Goal: Information Seeking & Learning: Learn about a topic

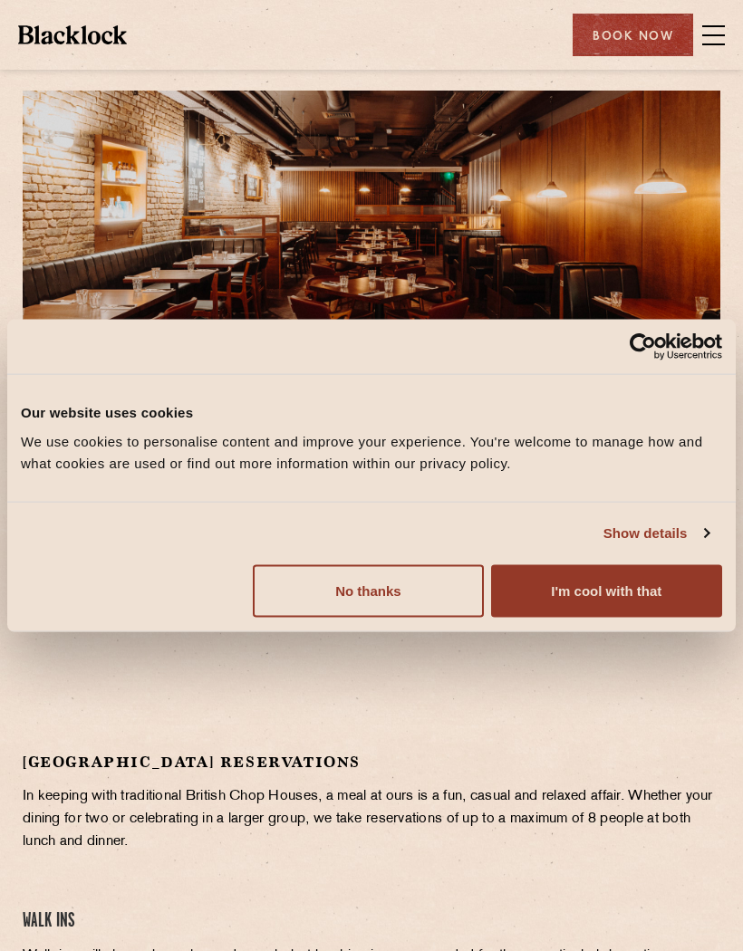
click at [601, 584] on button "I'm cool with that" at bounding box center [606, 590] width 231 height 53
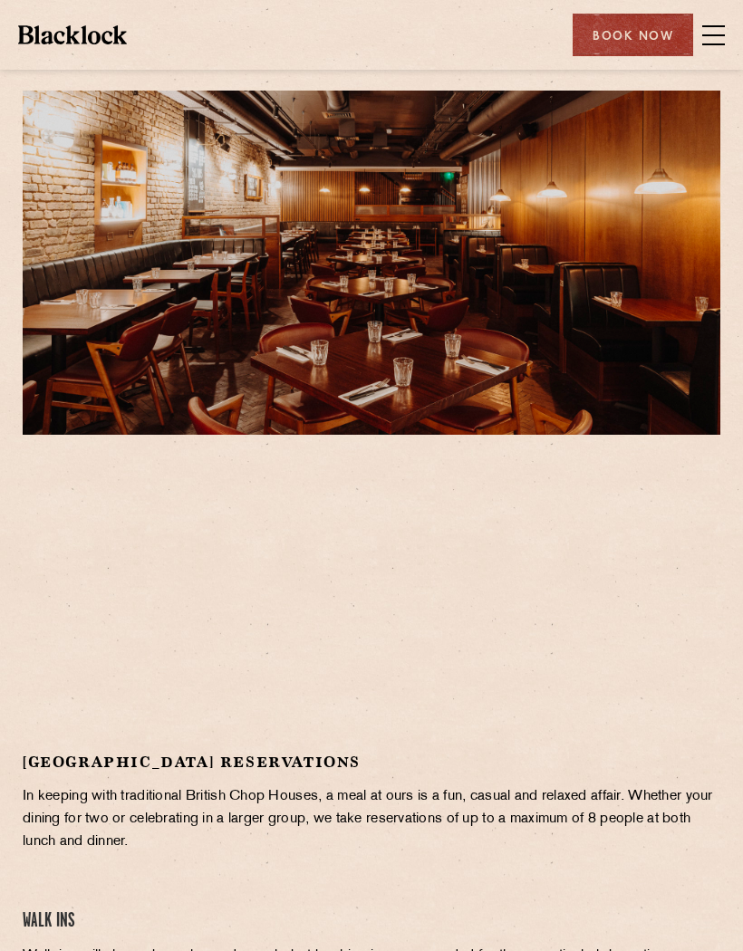
click at [709, 27] on span at bounding box center [713, 35] width 23 height 27
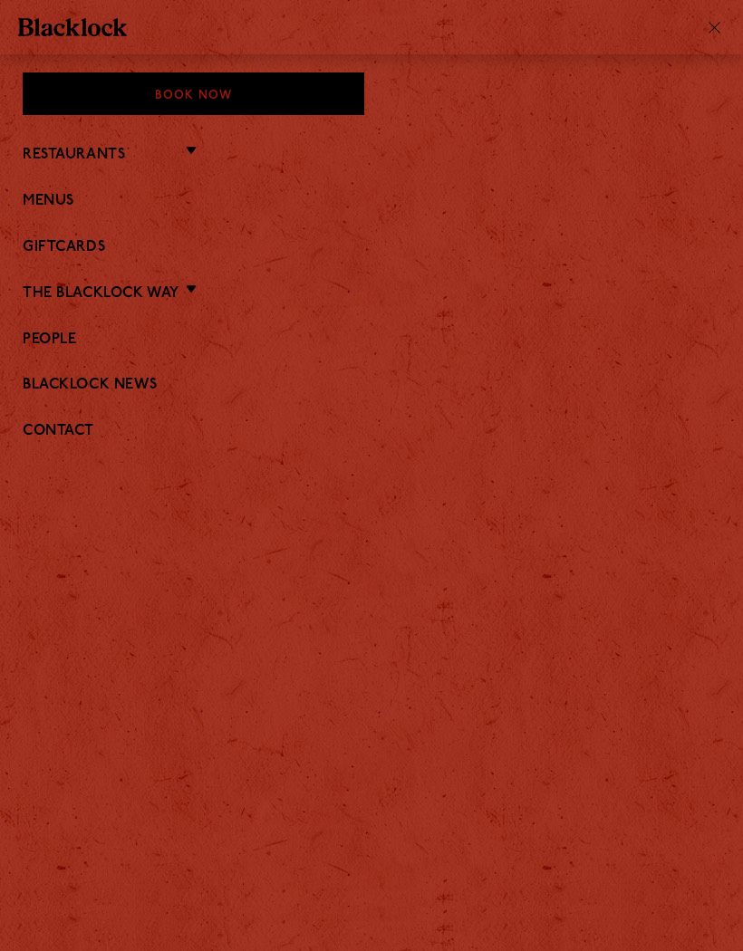
click at [51, 152] on link "Restaurants" at bounding box center [74, 155] width 102 height 17
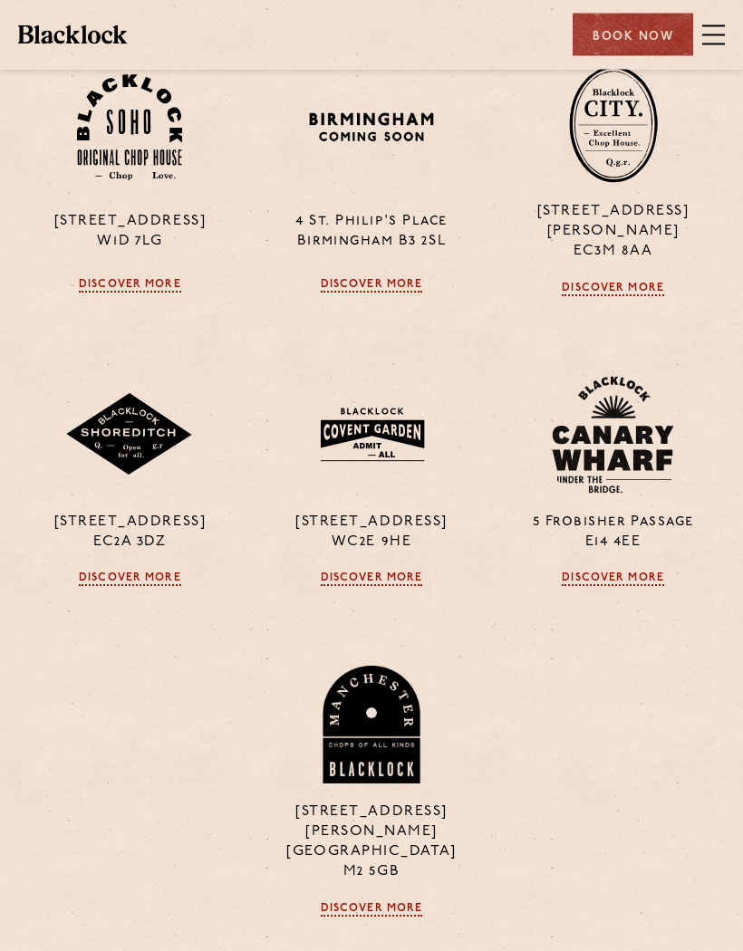
scroll to position [553, 0]
click at [380, 572] on link "Discover More" at bounding box center [372, 579] width 102 height 14
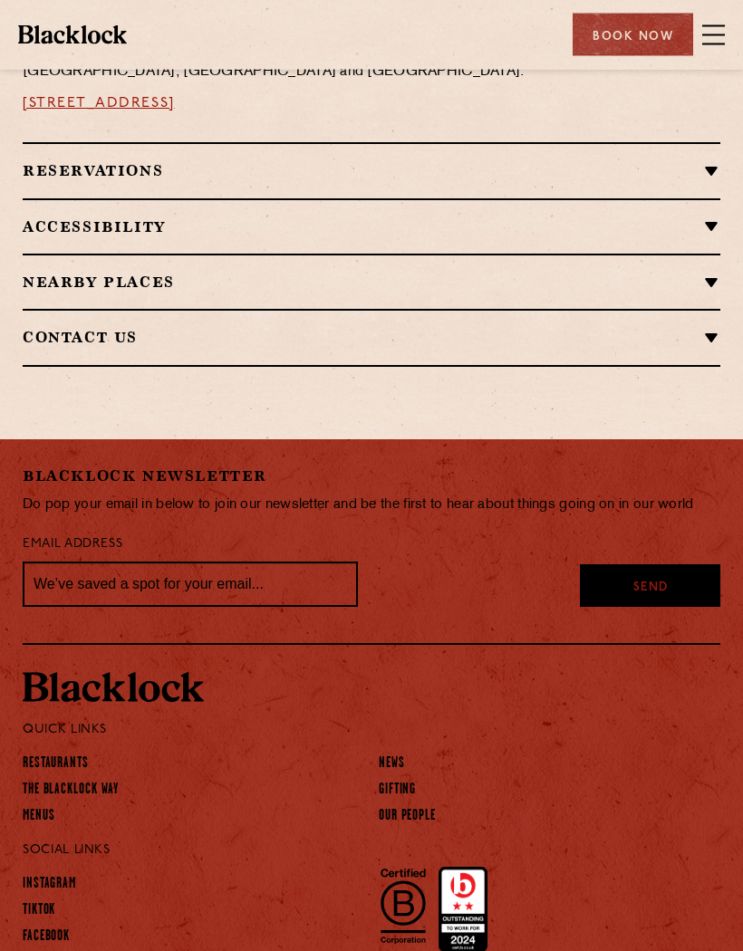
scroll to position [1350, 0]
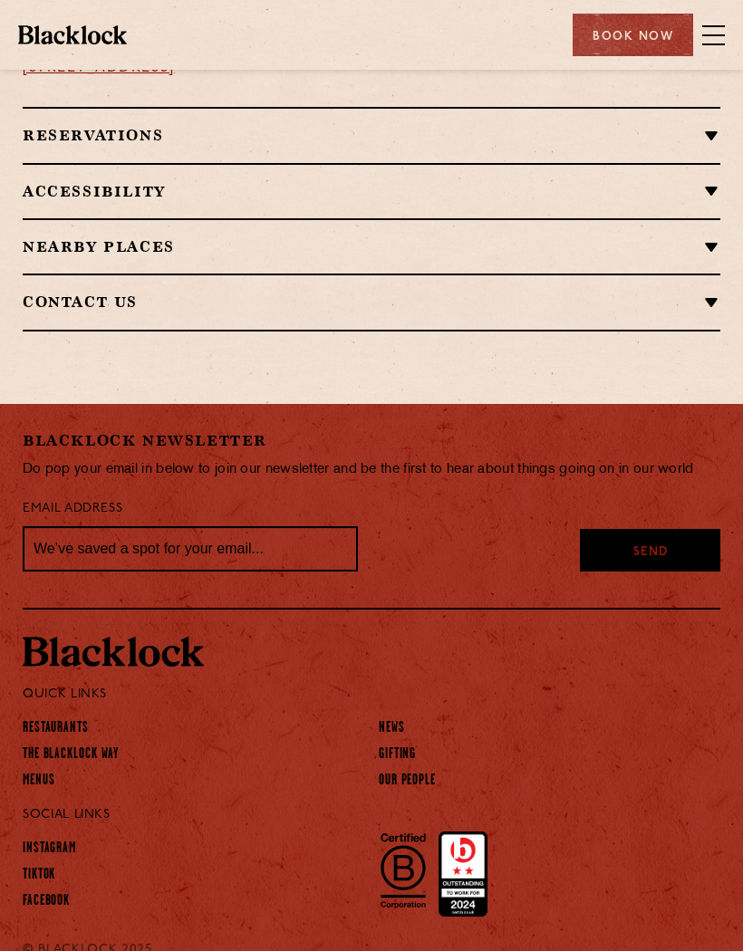
click at [37, 772] on link "Menus" at bounding box center [39, 781] width 33 height 18
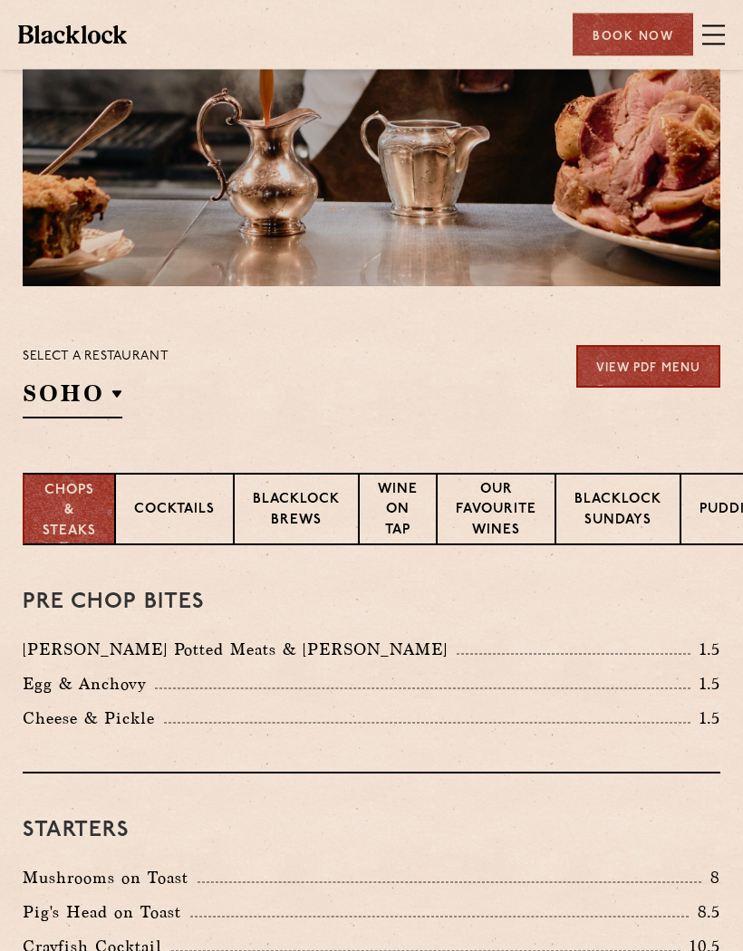
scroll to position [149, 0]
click at [0, 0] on p "[GEOGRAPHIC_DATA]" at bounding box center [0, 0] width 0 height 0
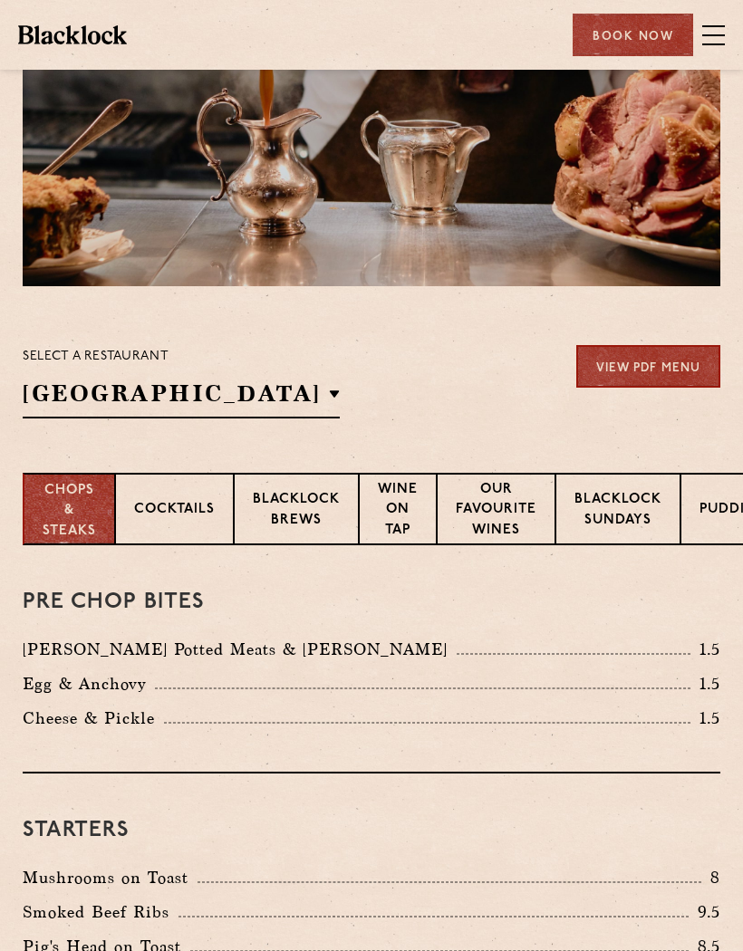
click at [0, 0] on p "[GEOGRAPHIC_DATA]" at bounding box center [0, 0] width 0 height 0
click at [265, 401] on h2 "[GEOGRAPHIC_DATA]" at bounding box center [181, 398] width 317 height 41
click at [293, 402] on div "Select a restaurant Covent Garden Soho Birmingham City Shoreditch Covent Garden…" at bounding box center [371, 381] width 697 height 73
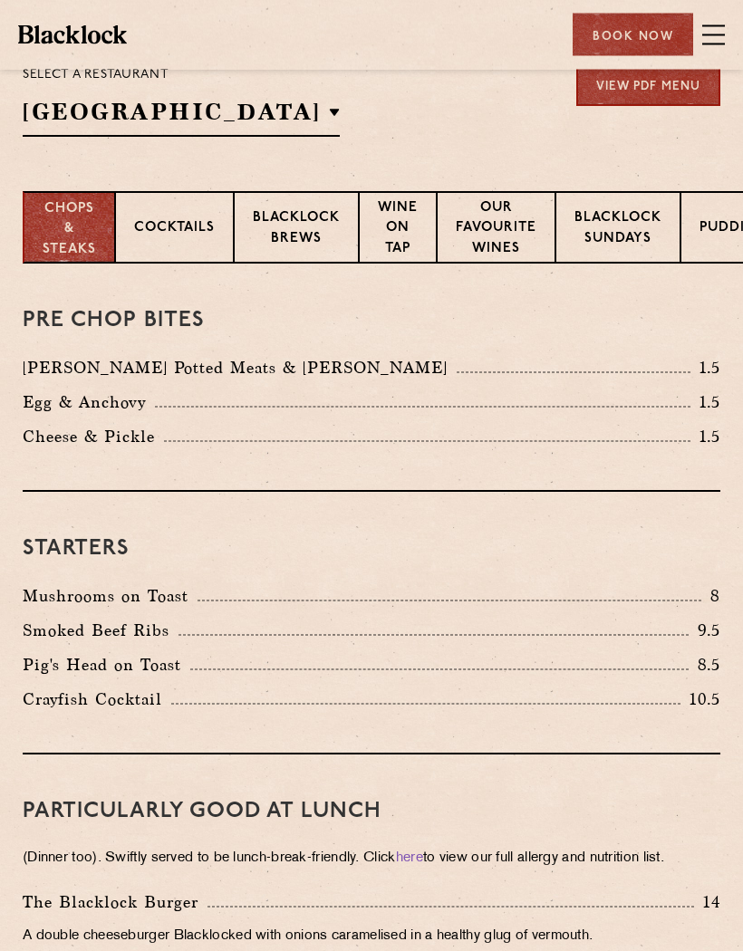
scroll to position [430, 0]
click at [152, 226] on p "Cocktails" at bounding box center [174, 229] width 81 height 23
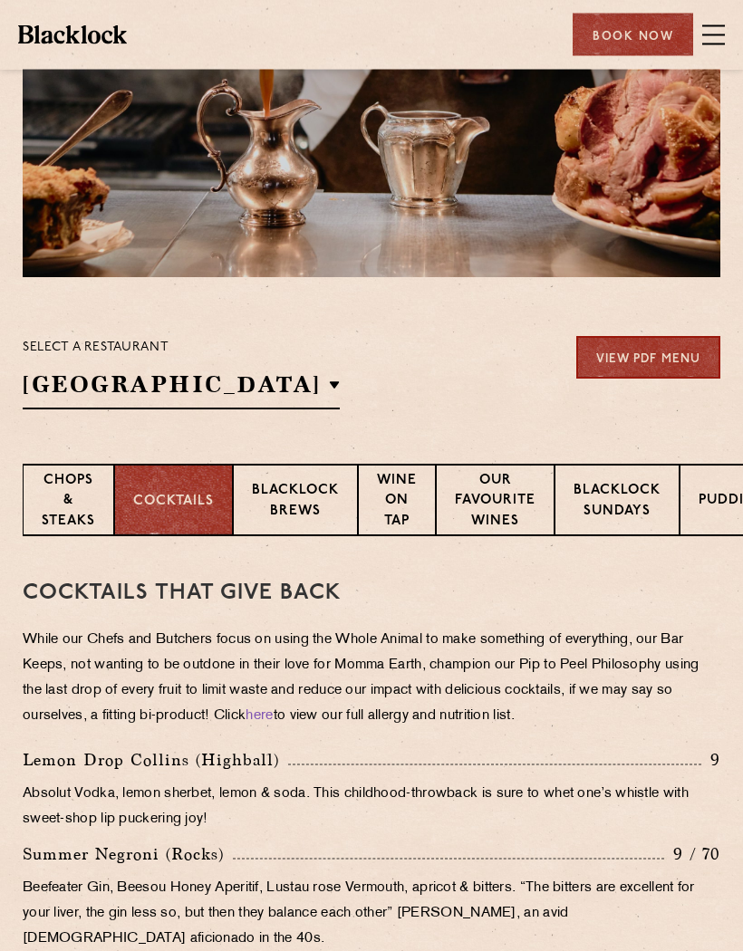
scroll to position [0, 0]
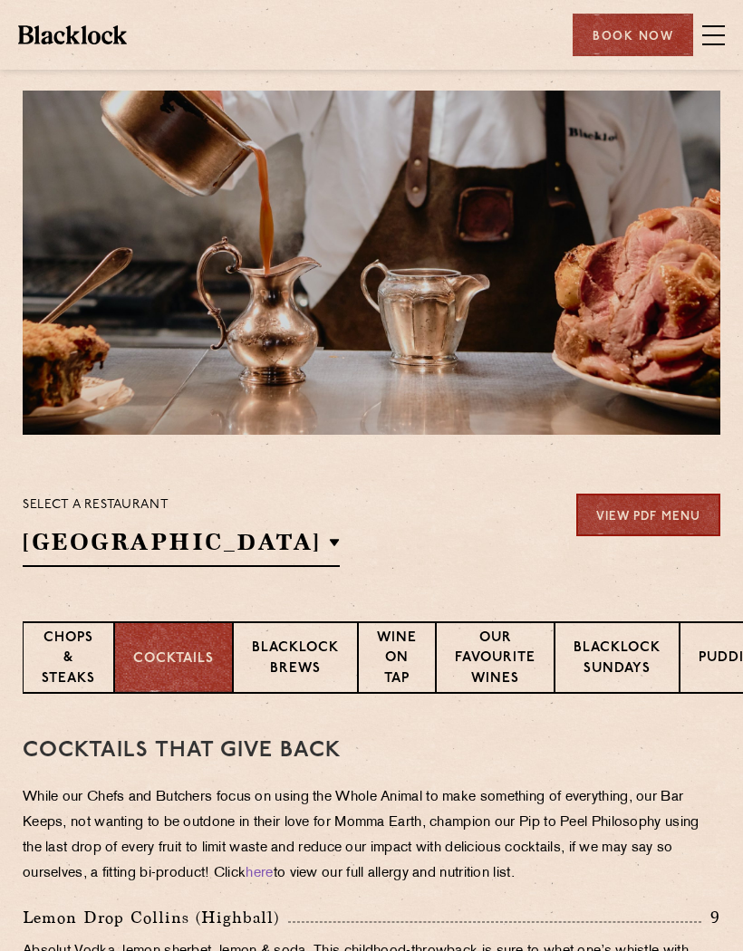
click at [66, 661] on p "Chops & Steaks" at bounding box center [68, 660] width 53 height 63
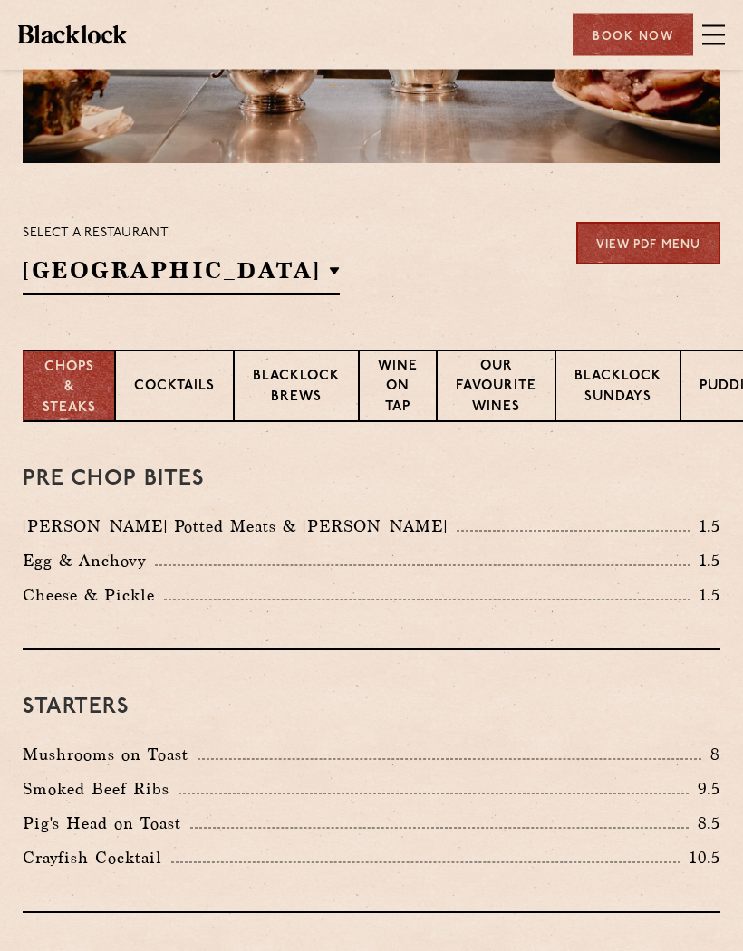
scroll to position [272, 0]
click at [290, 385] on p "Blacklock Brews" at bounding box center [296, 388] width 87 height 43
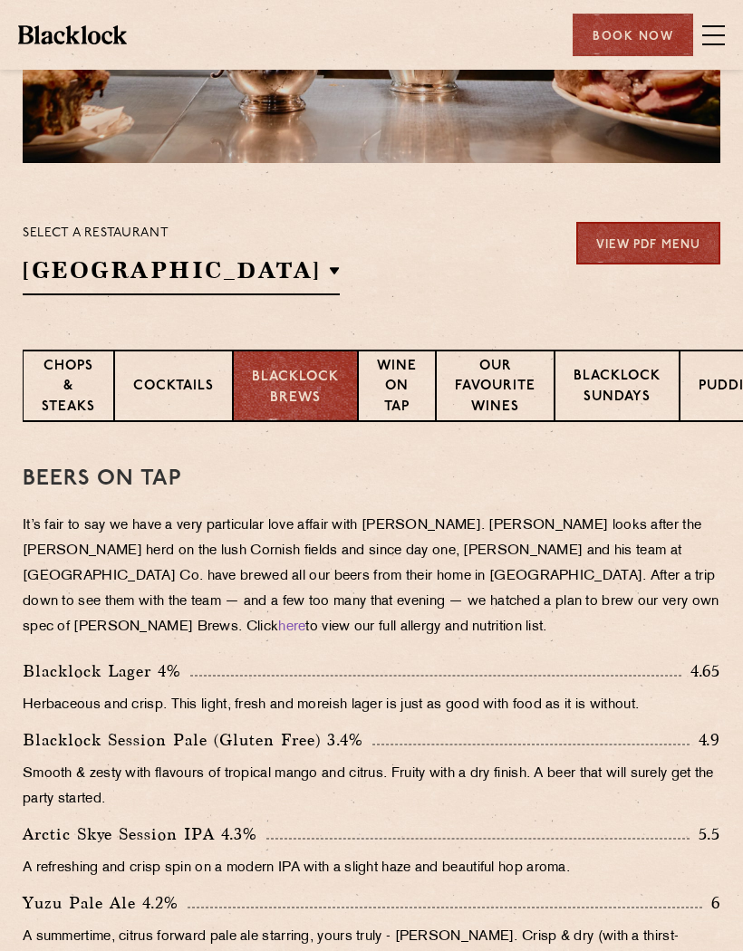
click at [396, 390] on p "Wine on Tap" at bounding box center [397, 388] width 40 height 63
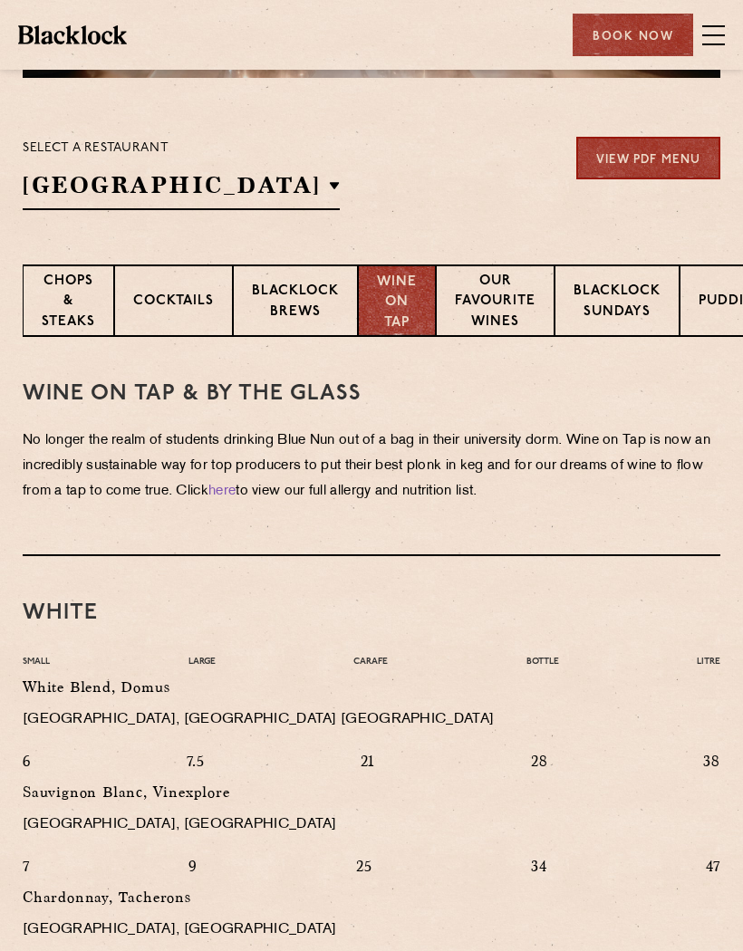
scroll to position [358, 0]
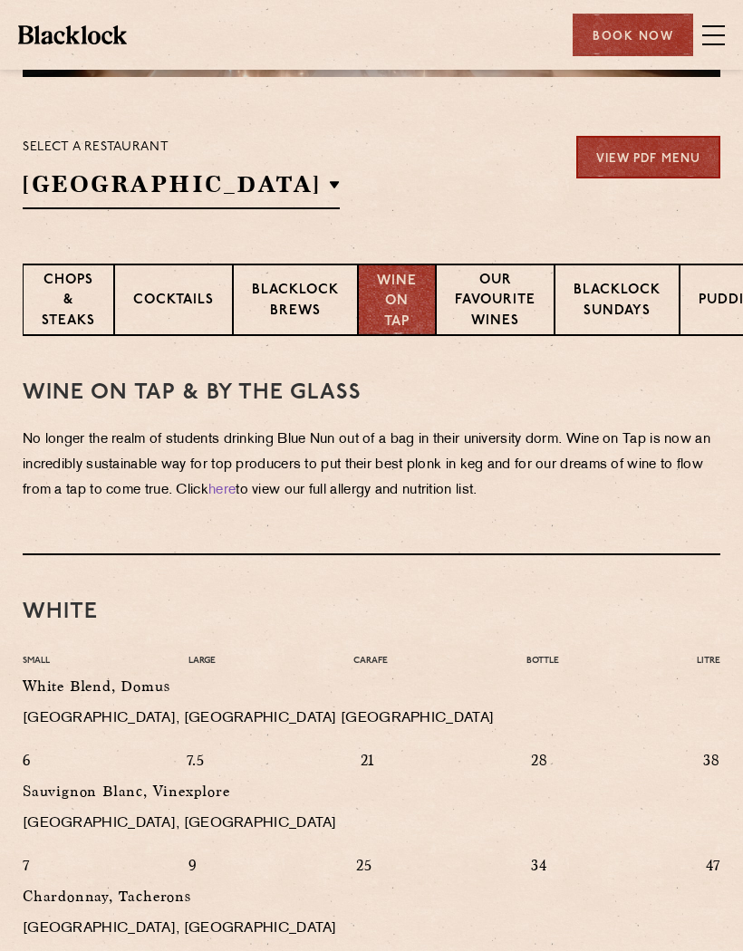
click at [514, 307] on p "Our favourite wines" at bounding box center [495, 302] width 81 height 63
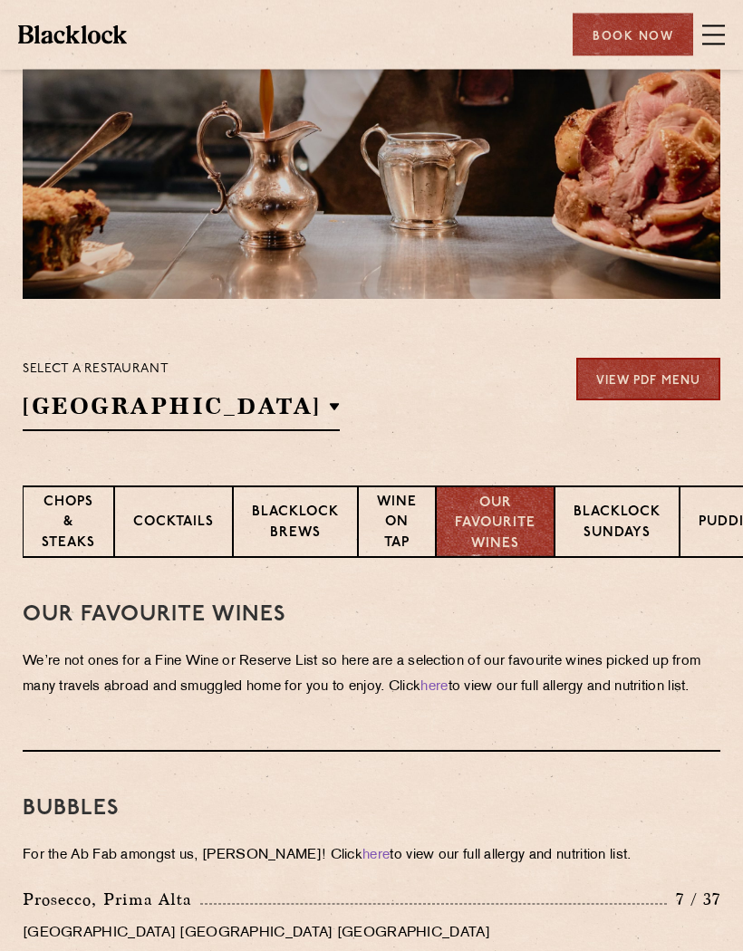
scroll to position [198, 0]
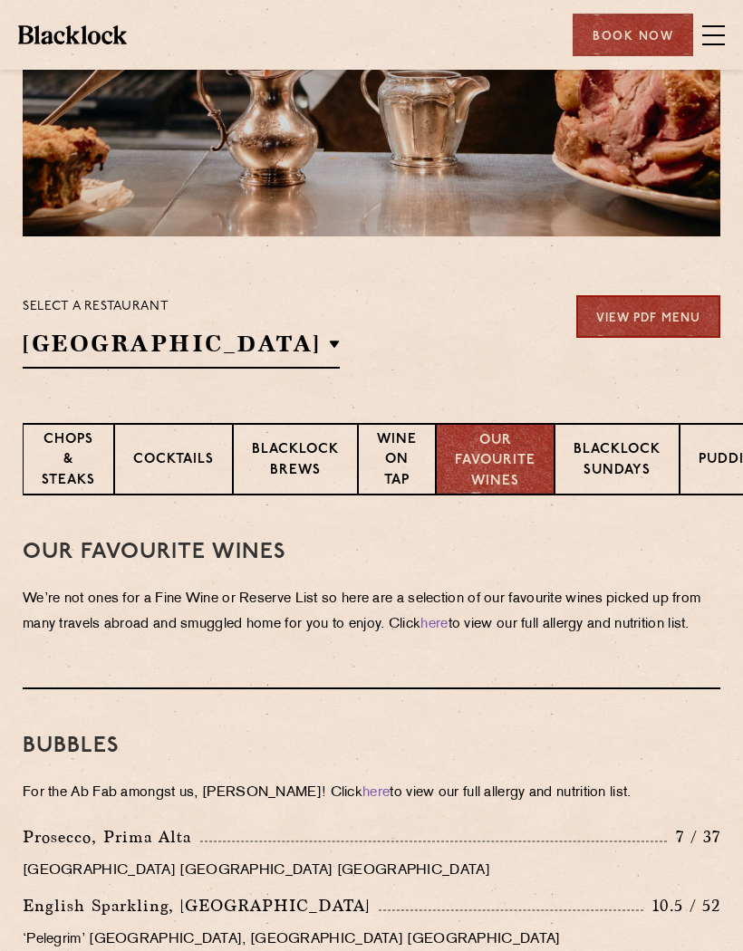
click at [0, 0] on p "Soho" at bounding box center [0, 0] width 0 height 0
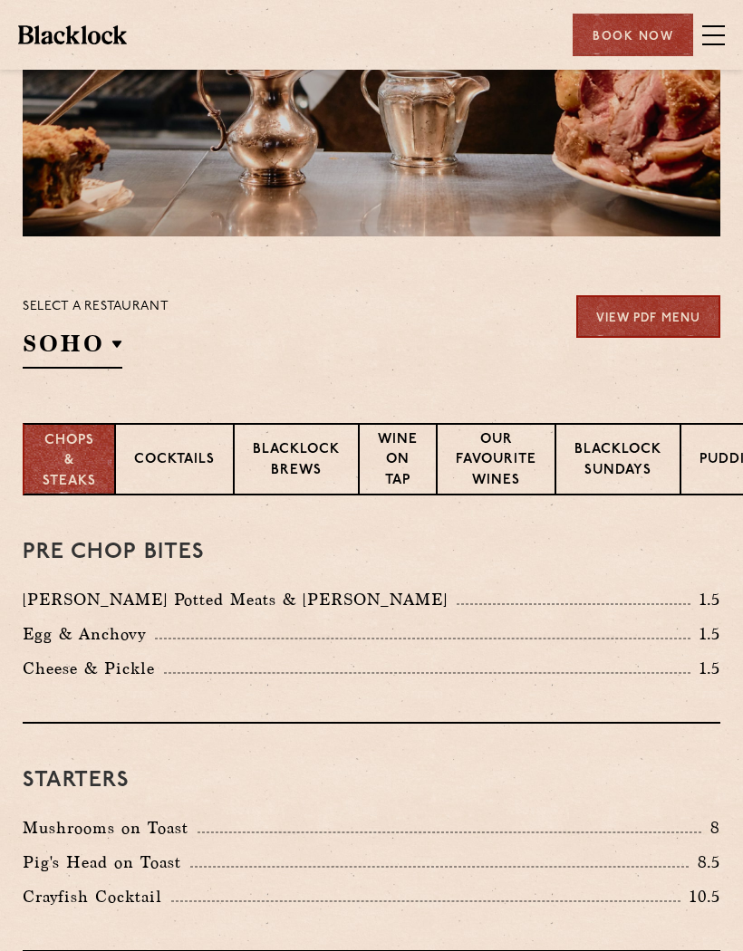
click at [106, 350] on h2 "Soho" at bounding box center [73, 348] width 100 height 41
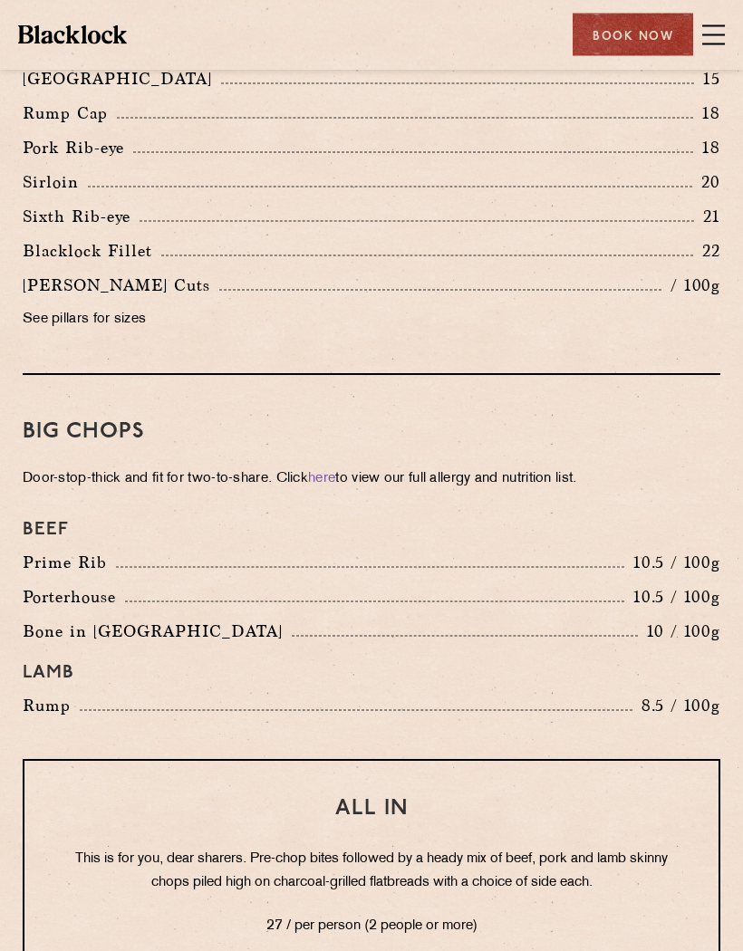
scroll to position [1990, 0]
